Goal: Task Accomplishment & Management: Manage account settings

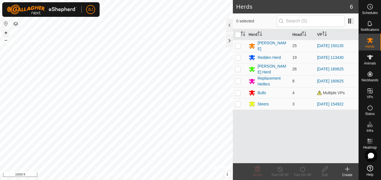
click at [5, 32] on button "+" at bounding box center [6, 32] width 7 height 7
click at [51, 180] on html "BJ Schedules Notifications Herds Animals Neckbands VPs Status Infra Heatmap Hel…" at bounding box center [190, 90] width 381 height 180
click at [4, 32] on button "+" at bounding box center [6, 32] width 7 height 7
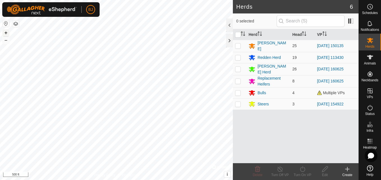
click at [4, 32] on button "+" at bounding box center [6, 32] width 7 height 7
click at [7, 31] on button "+" at bounding box center [6, 32] width 7 height 7
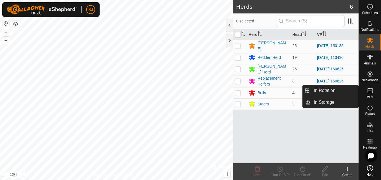
drag, startPoint x: 369, startPoint y: 99, endPoint x: 372, endPoint y: 94, distance: 5.7
click at [372, 94] on icon at bounding box center [370, 91] width 7 height 7
click at [354, 90] on link "In Rotation" at bounding box center [335, 90] width 48 height 11
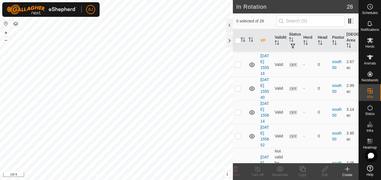
scroll to position [842, 0]
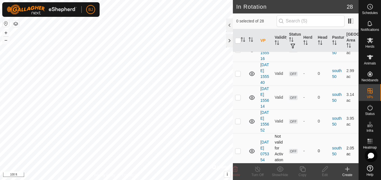
click at [240, 149] on p-checkbox at bounding box center [238, 151] width 6 height 4
checkbox input "true"
click at [324, 169] on icon at bounding box center [325, 170] width 6 height 6
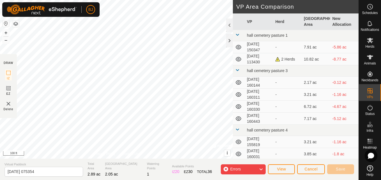
click at [92, 118] on div "IZ interior angle must be smaller than 280° (Current: 359.2°) . IZ interior ang…" at bounding box center [116, 79] width 233 height 159
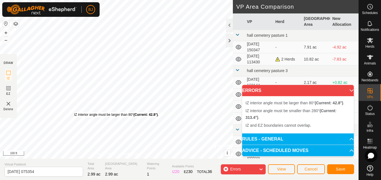
drag, startPoint x: 221, startPoint y: 148, endPoint x: 74, endPoint y: 112, distance: 150.9
click at [74, 112] on div "IZ interior angle must be larger than 80° (Current: 42.8°) . + – ⇧ i © Mapbox ,…" at bounding box center [116, 79] width 233 height 159
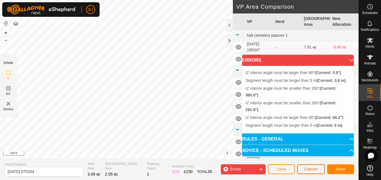
click at [314, 172] on button "Cancel" at bounding box center [311, 170] width 28 height 10
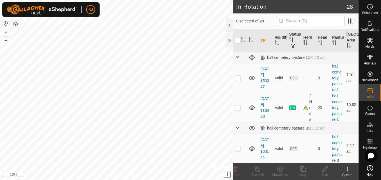
checkbox input "true"
click at [325, 169] on icon at bounding box center [325, 170] width 6 height 6
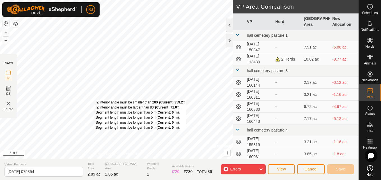
click at [96, 100] on div "IZ interior angle must be smaller than 280° (Current: 359.2°) . IZ interior ang…" at bounding box center [141, 115] width 91 height 30
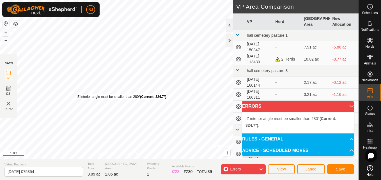
click at [77, 94] on div "IZ interior angle must be smaller than 280° (Current: 324.7°) . + – ⇧ i © Mapbo…" at bounding box center [116, 79] width 233 height 159
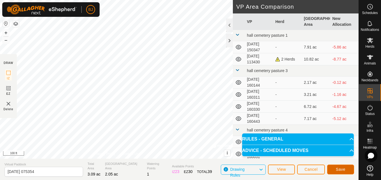
click at [334, 170] on button "Save" at bounding box center [341, 170] width 27 height 10
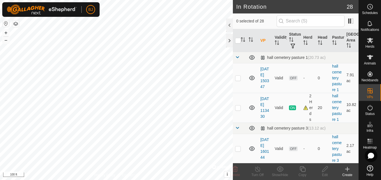
checkbox input "true"
